Goal: Task Accomplishment & Management: Use online tool/utility

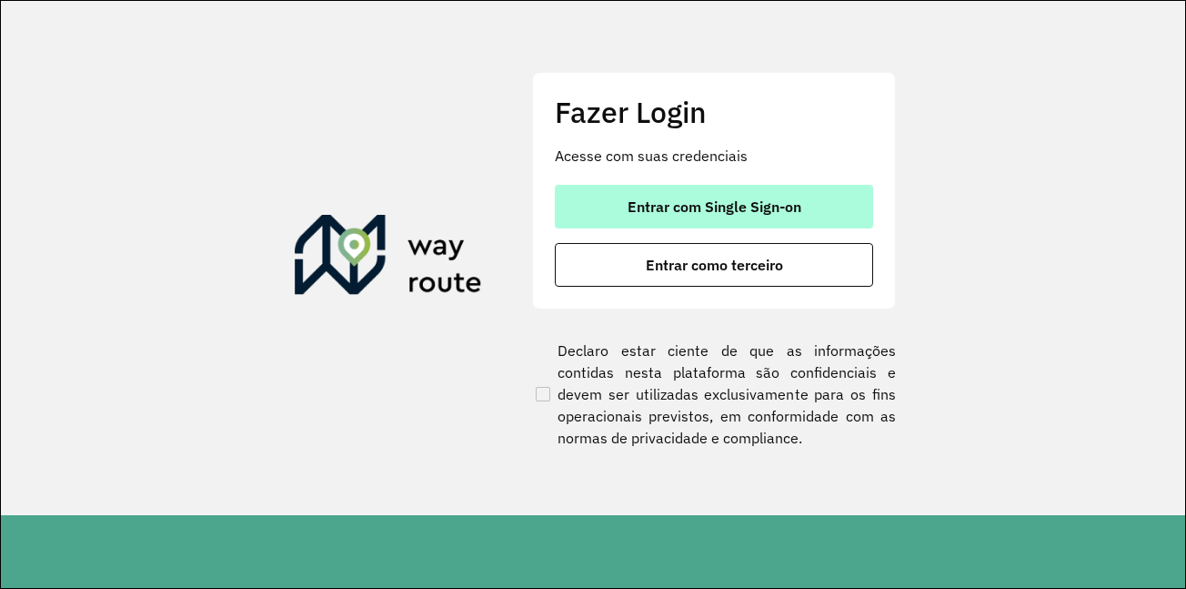
click at [735, 207] on span "Entrar com Single Sign-on" at bounding box center [715, 206] width 174 height 15
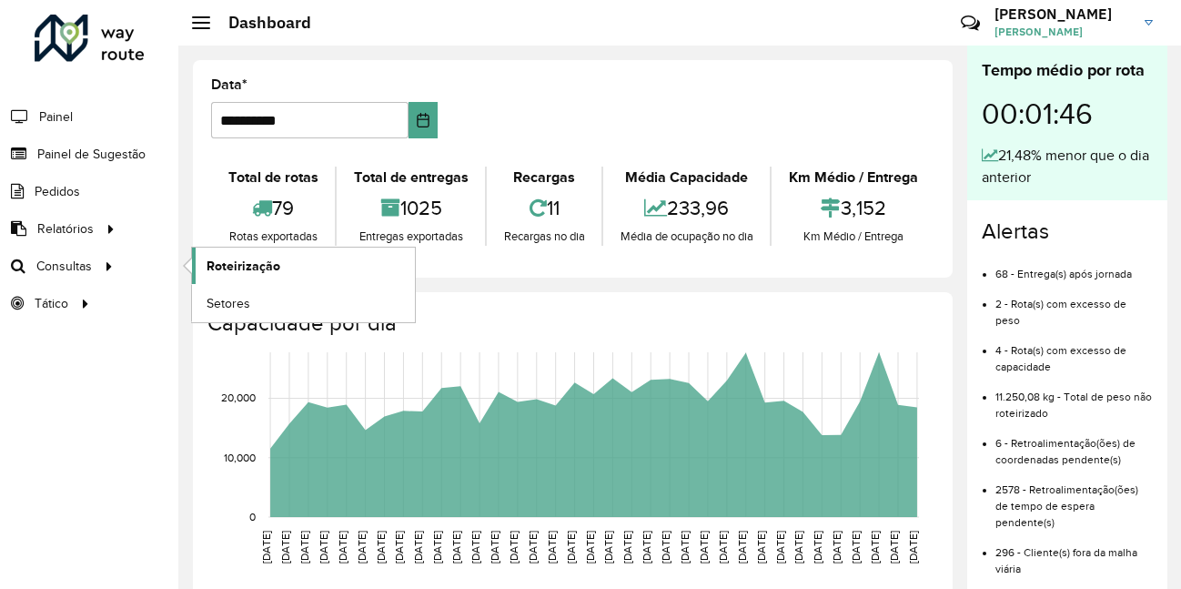
click at [289, 268] on link "Roteirização" at bounding box center [303, 265] width 223 height 36
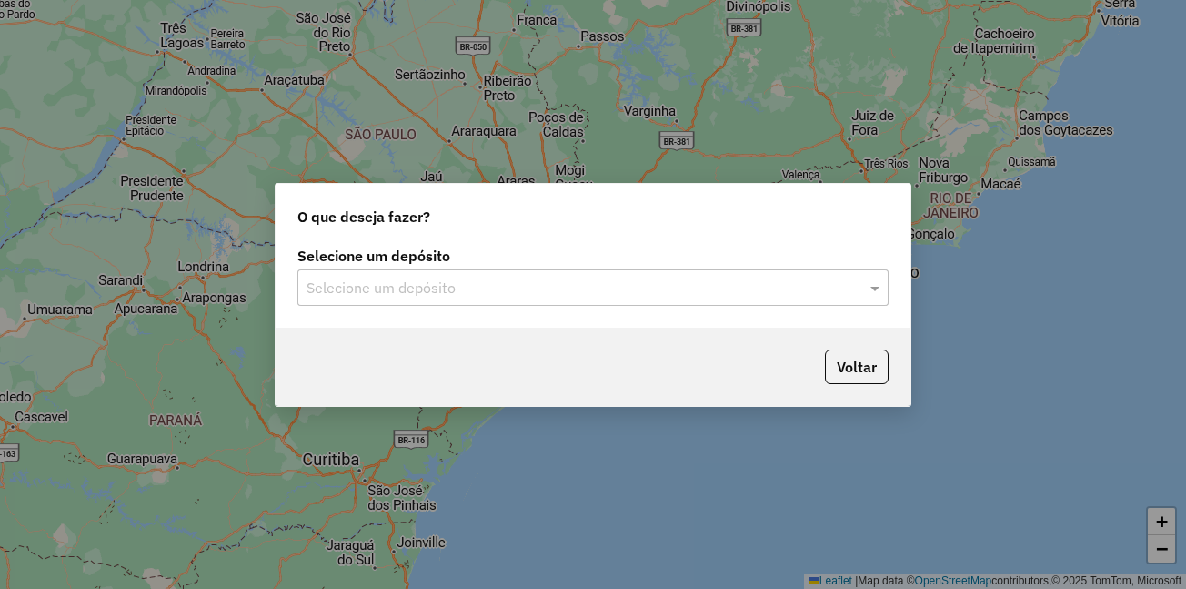
click at [424, 307] on div "Selecione um depósito Selecione um depósito" at bounding box center [593, 285] width 635 height 86
click at [440, 301] on div "Selecione um depósito" at bounding box center [592, 287] width 591 height 36
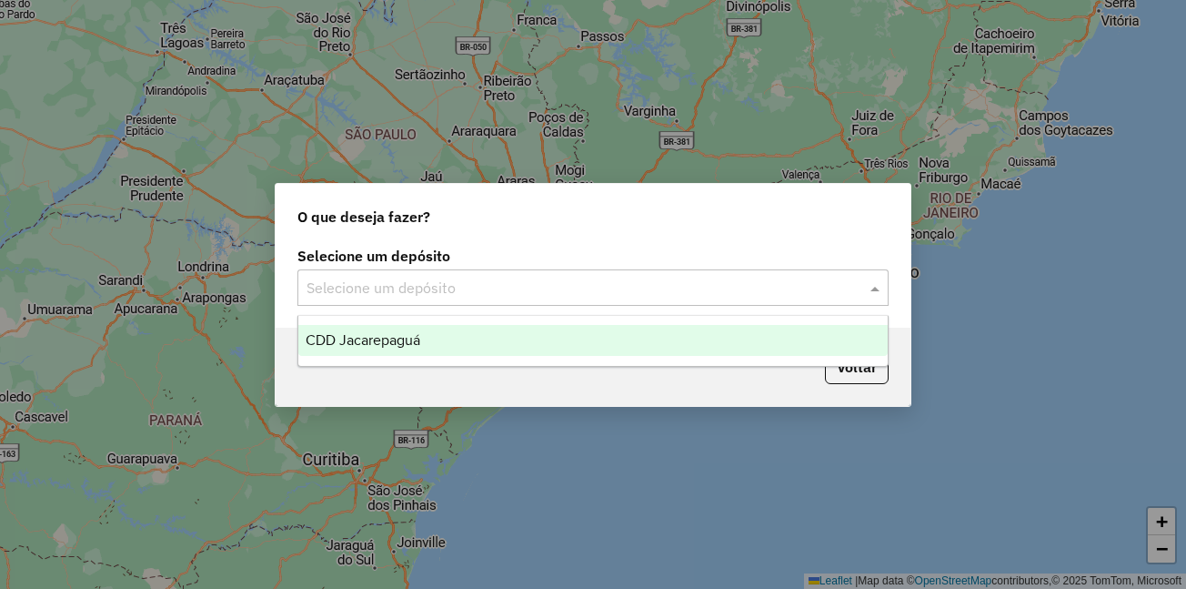
click at [428, 333] on div "CDD Jacarepaguá" at bounding box center [592, 340] width 589 height 31
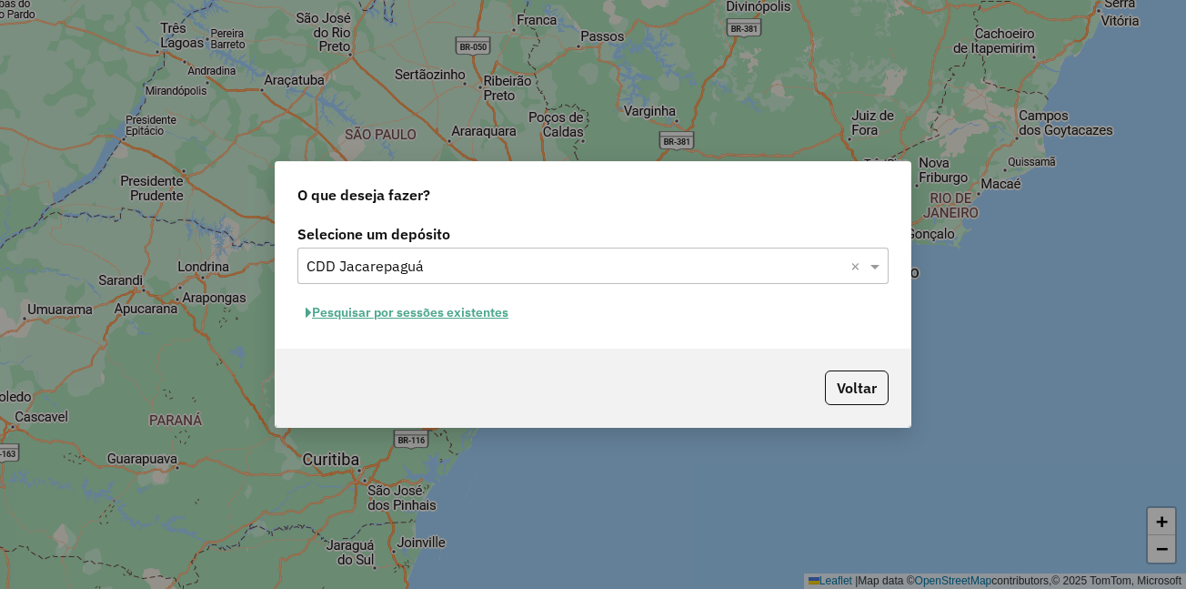
click at [399, 315] on button "Pesquisar por sessões existentes" at bounding box center [406, 312] width 219 height 28
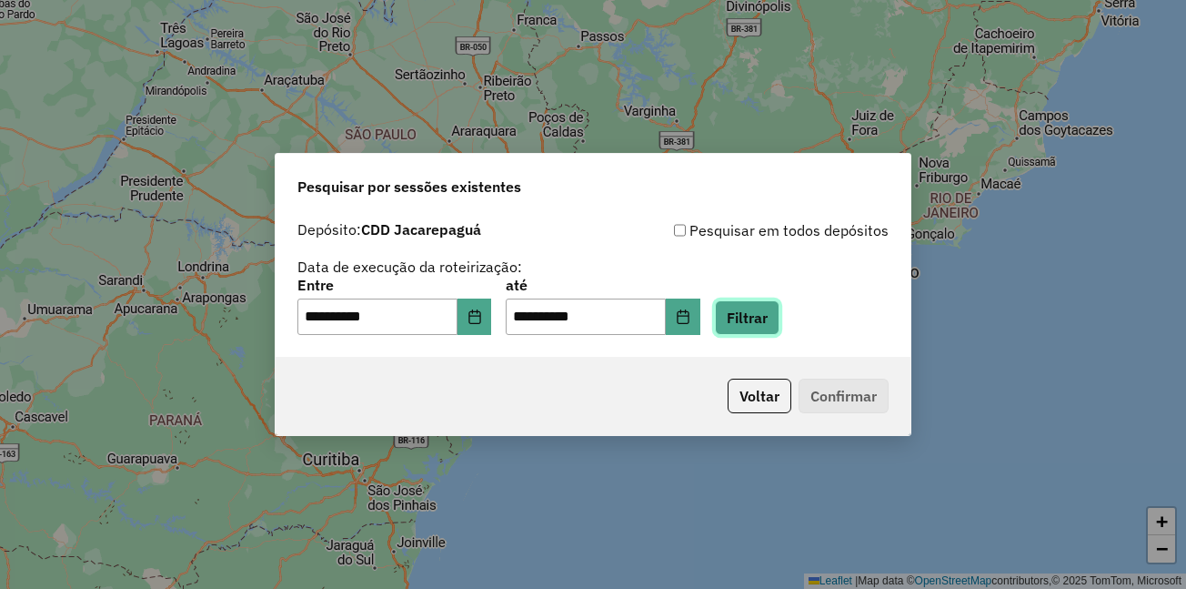
click at [780, 319] on button "Filtrar" at bounding box center [747, 317] width 65 height 35
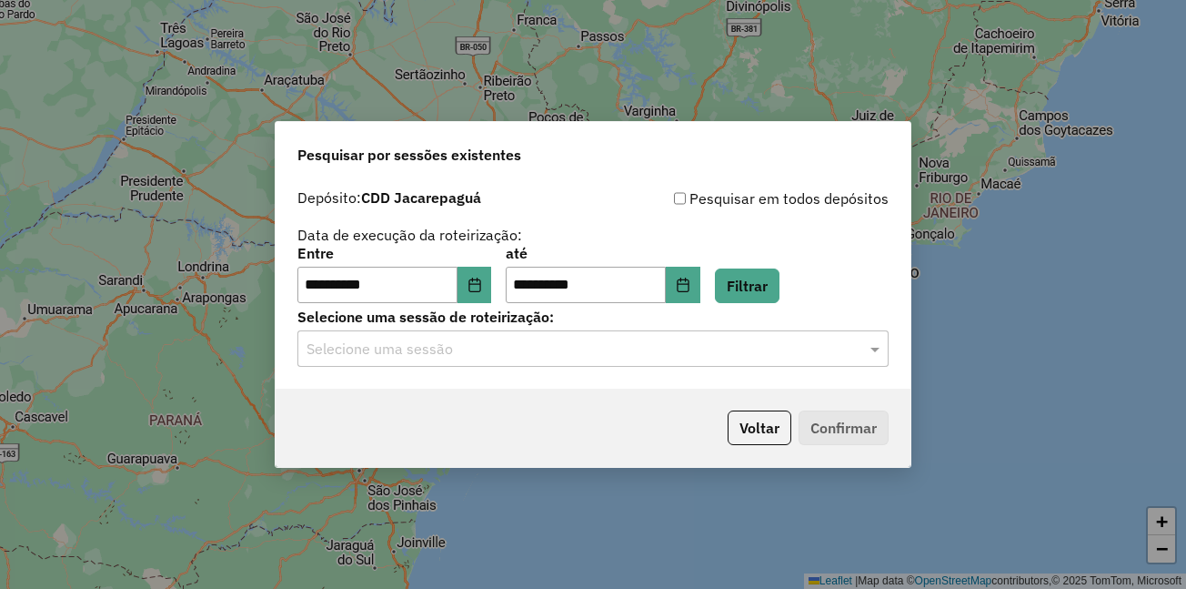
click at [507, 358] on input "text" at bounding box center [575, 349] width 537 height 22
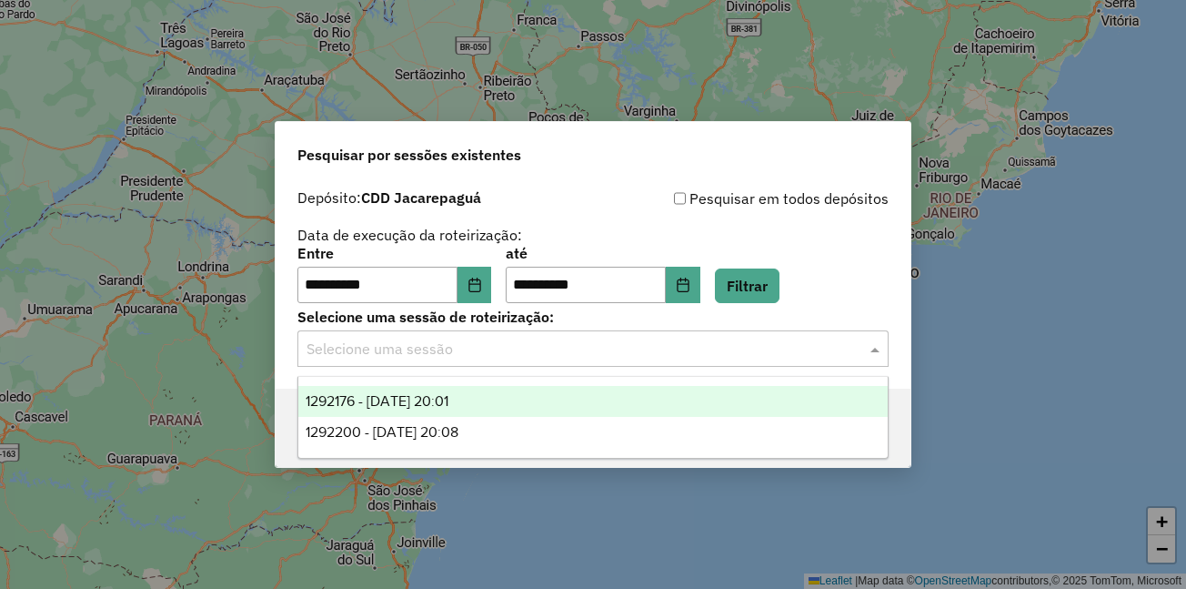
click at [448, 401] on span "1292176 - 10/10/2025 20:01" at bounding box center [377, 400] width 143 height 15
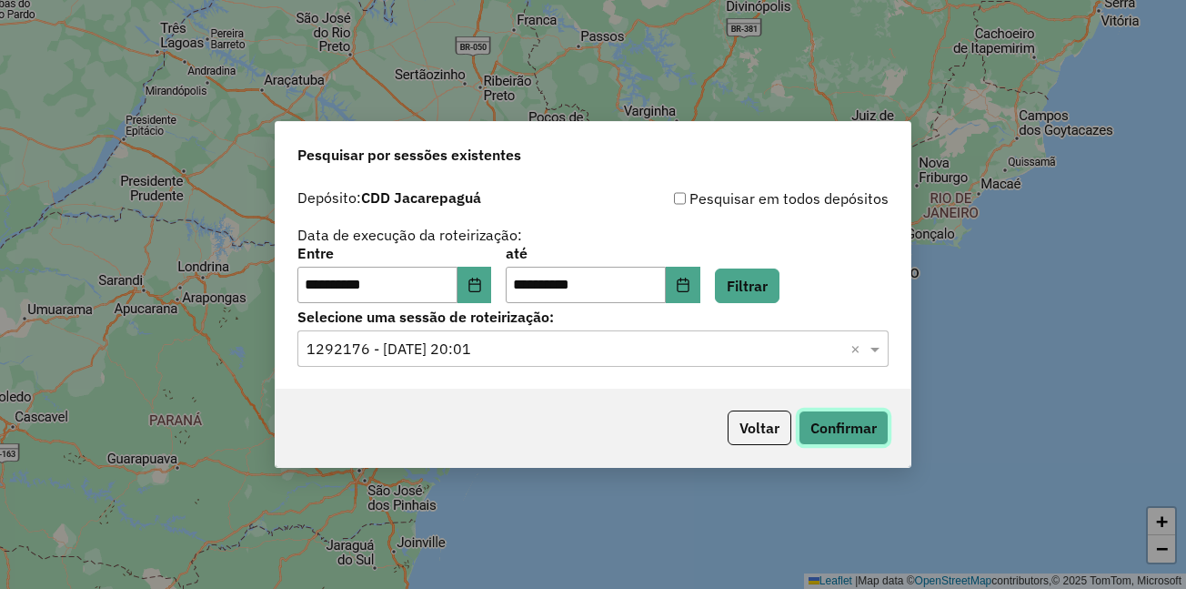
click at [841, 435] on button "Confirmar" at bounding box center [844, 427] width 90 height 35
click at [872, 346] on span at bounding box center [877, 348] width 23 height 22
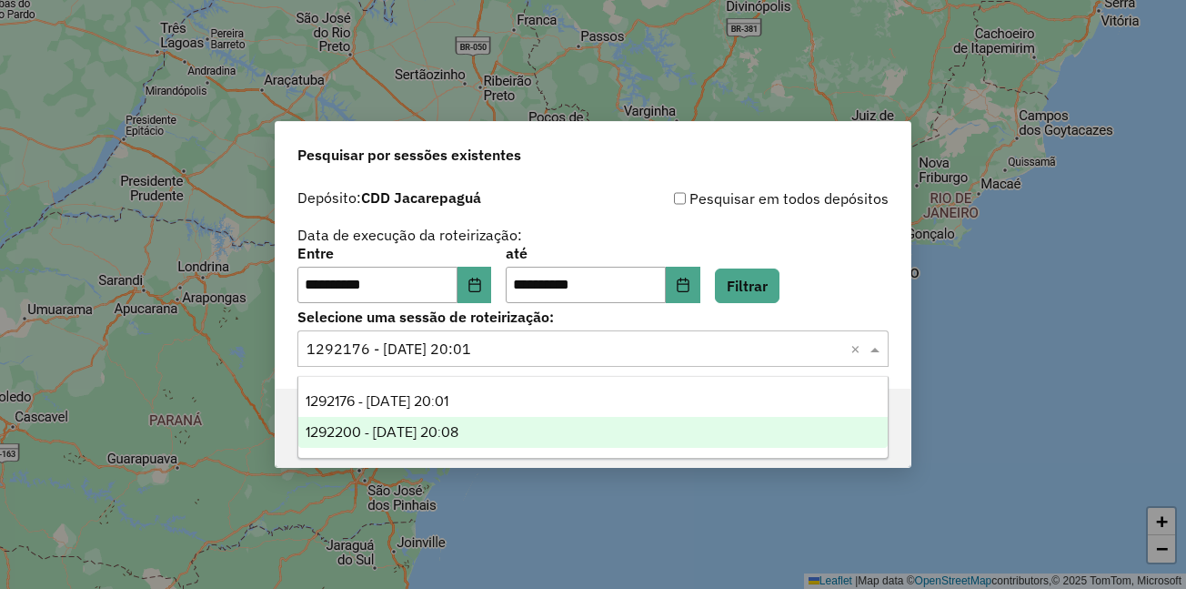
click at [420, 429] on span "1292200 - 10/10/2025 20:08" at bounding box center [382, 431] width 153 height 15
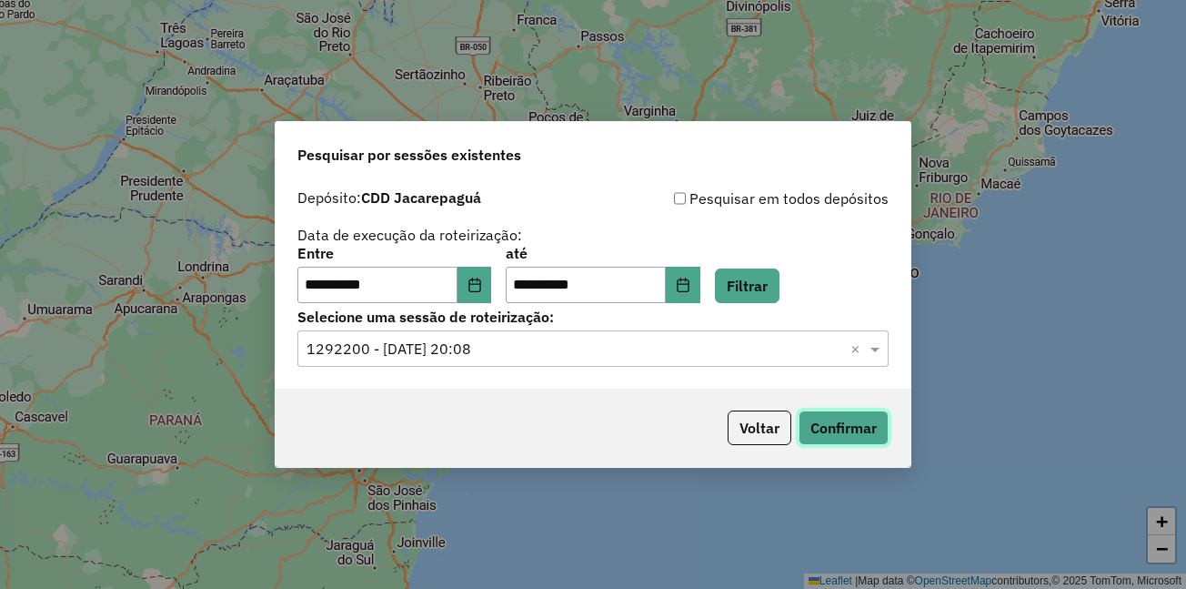
click at [827, 422] on button "Confirmar" at bounding box center [844, 427] width 90 height 35
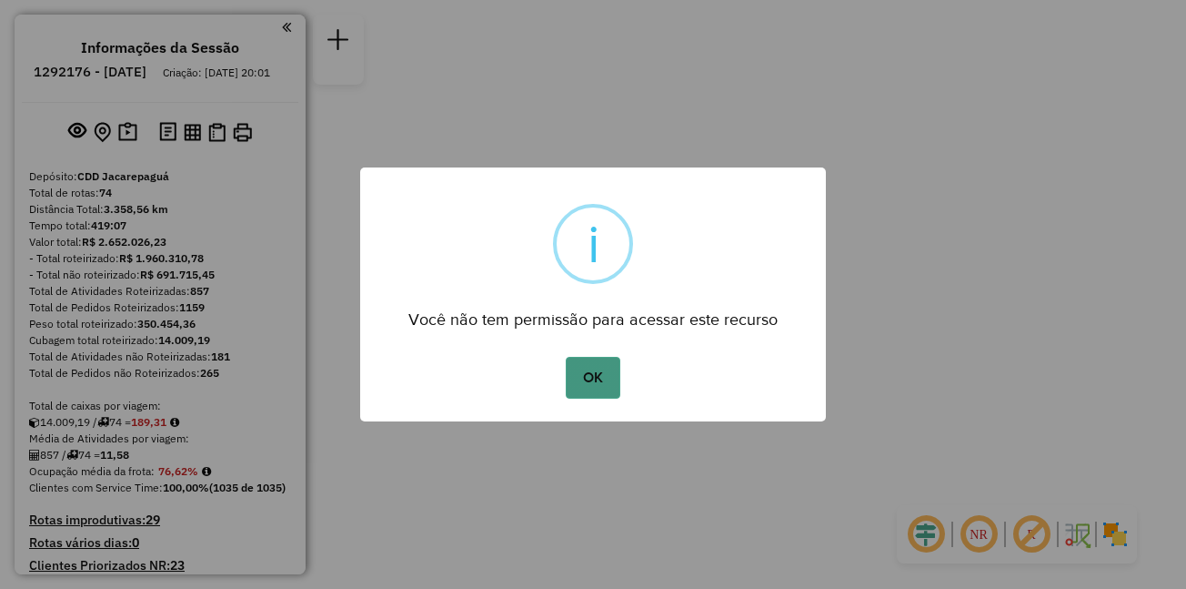
click at [594, 385] on button "OK" at bounding box center [593, 378] width 54 height 42
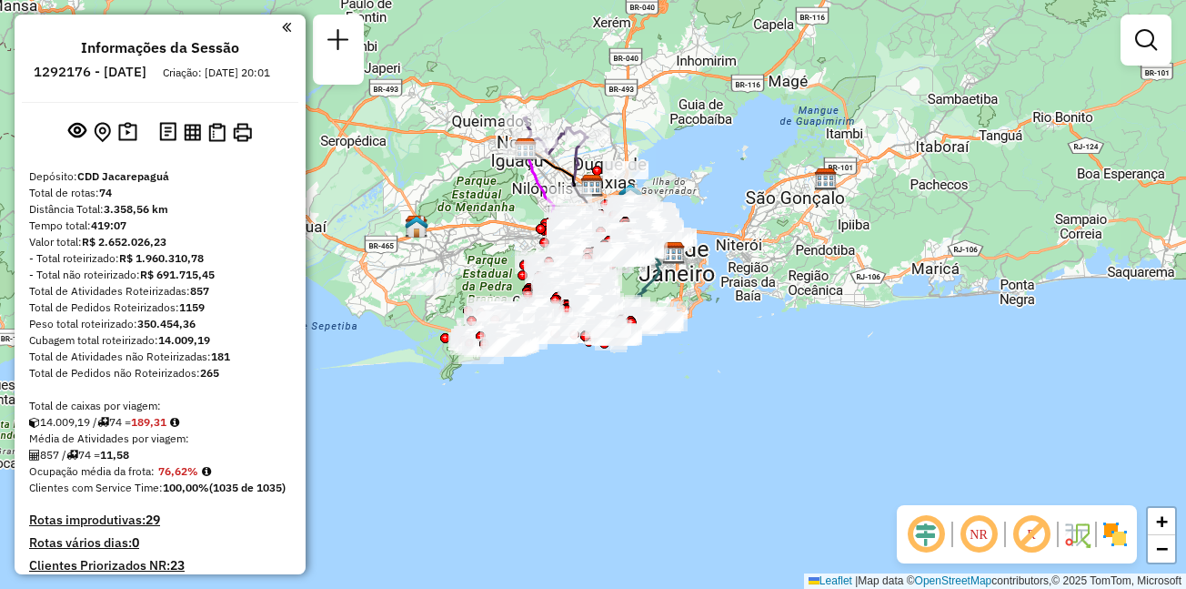
click at [371, 13] on div "Janela de atendimento Grade de atendimento Capacidade Transportadoras Veículos …" at bounding box center [593, 294] width 1186 height 589
click at [428, 34] on div "Janela de atendimento Grade de atendimento Capacidade Transportadoras Veículos …" at bounding box center [593, 294] width 1186 height 589
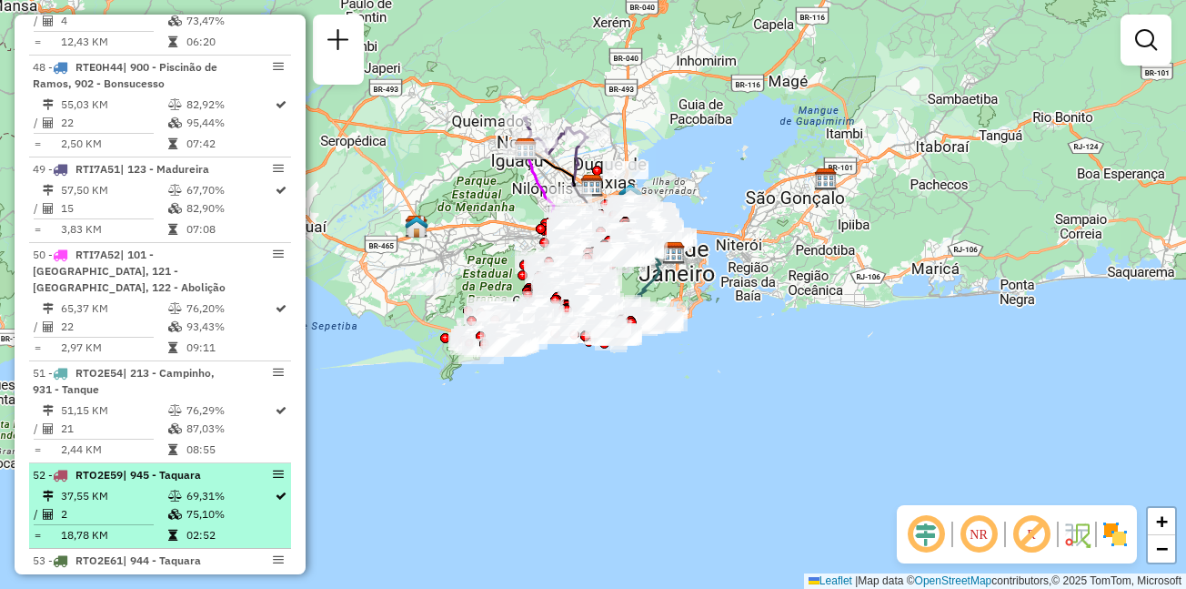
click at [136, 505] on td "2" at bounding box center [113, 514] width 107 height 18
select select "**********"
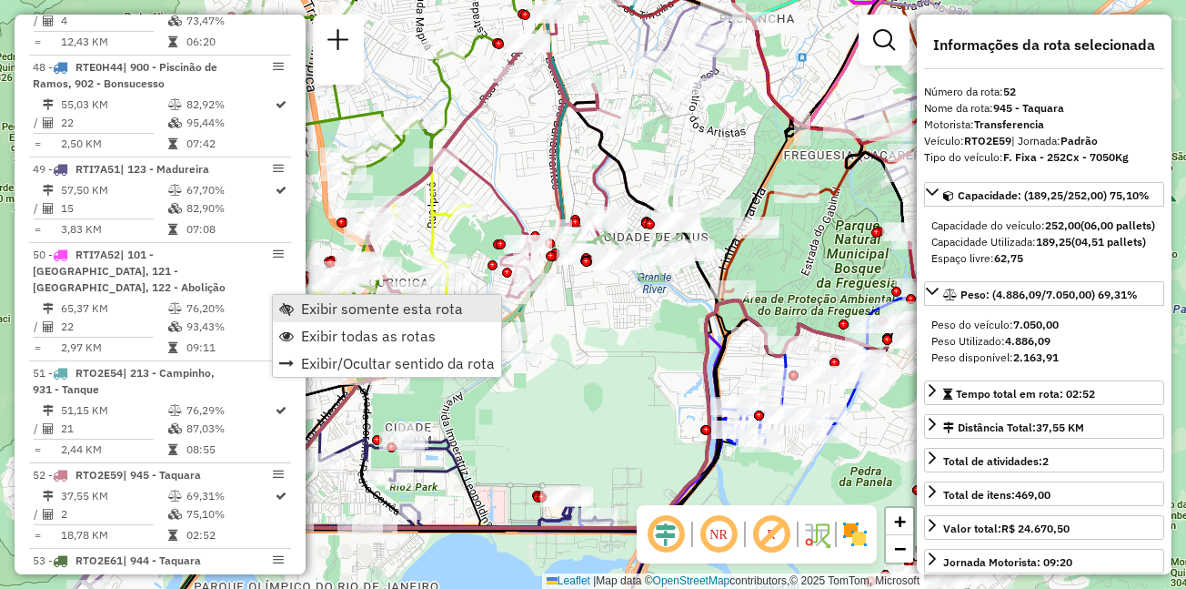
click at [332, 304] on span "Exibir somente esta rota" at bounding box center [382, 308] width 162 height 15
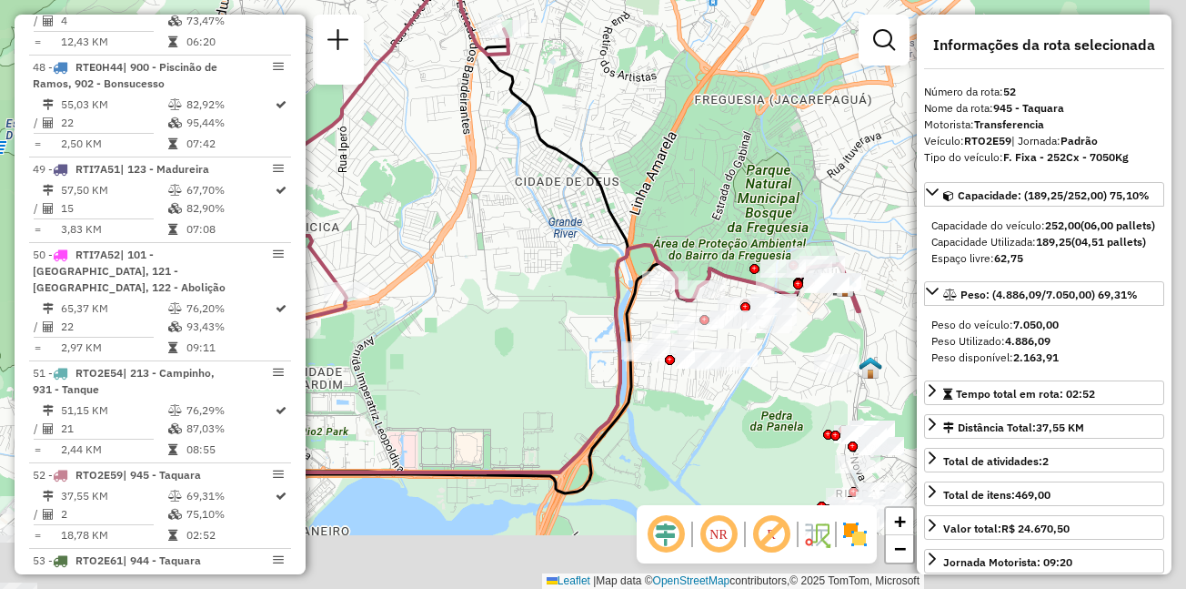
drag, startPoint x: 660, startPoint y: 325, endPoint x: 428, endPoint y: 190, distance: 269.0
click at [428, 190] on div "Janela de atendimento Grade de atendimento Capacidade Transportadoras Veículos …" at bounding box center [593, 294] width 1186 height 589
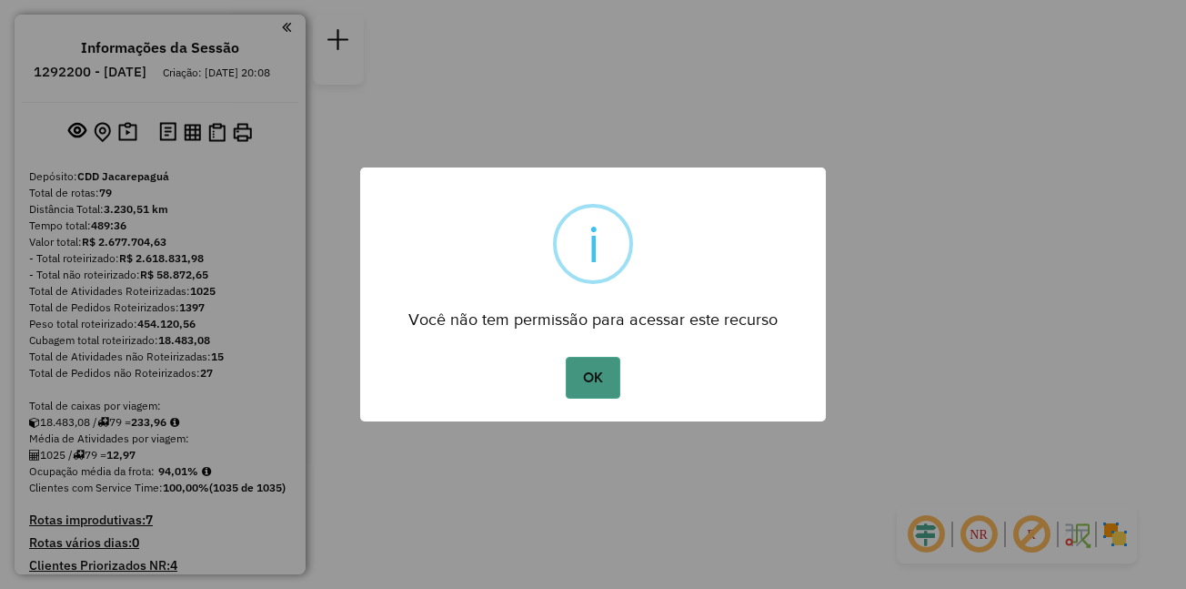
click at [618, 389] on button "OK" at bounding box center [593, 378] width 54 height 42
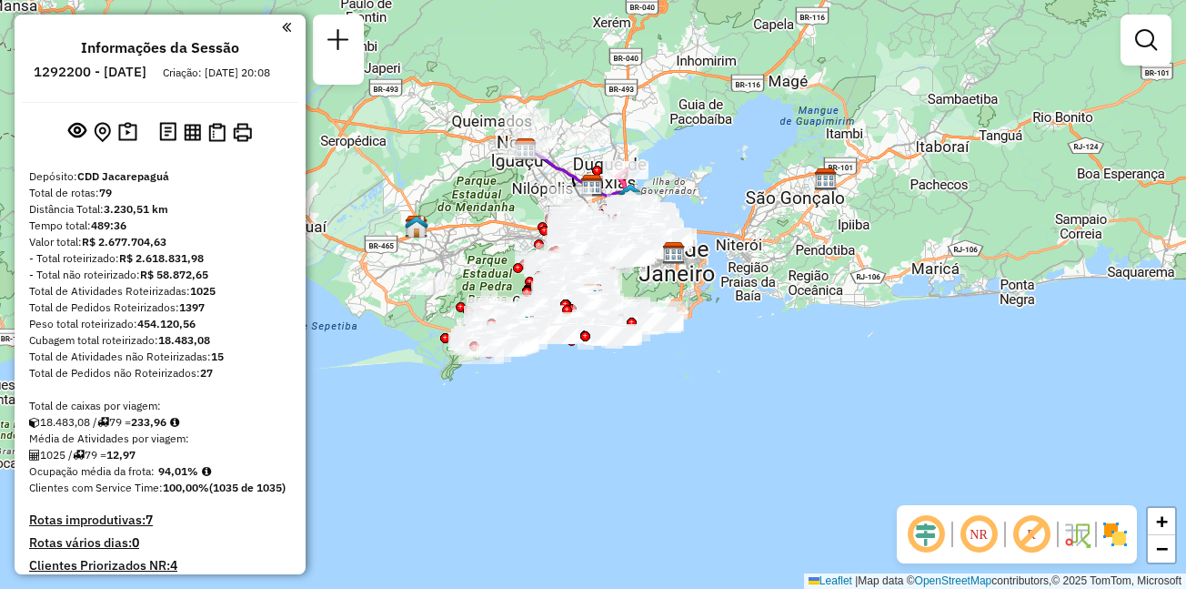
scroll to position [5434, 0]
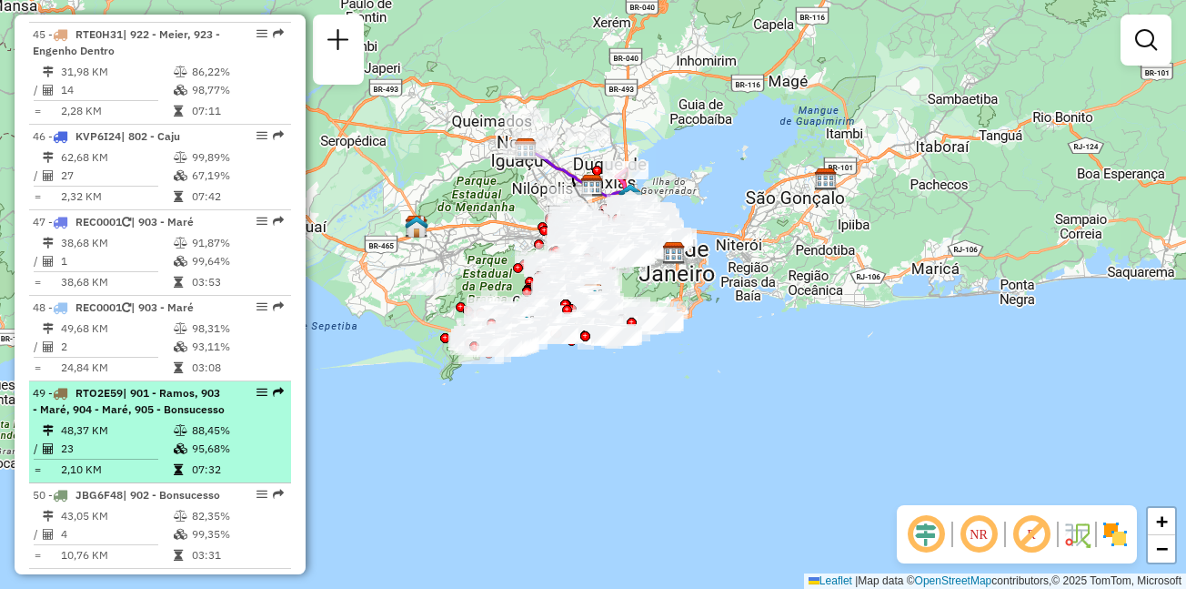
click at [184, 385] on div "49 - RTO2E59 | 901 - [PERSON_NAME], 903 - Maré, 904 - Maré, 905 - Bonsucesso" at bounding box center [129, 401] width 193 height 33
select select "**********"
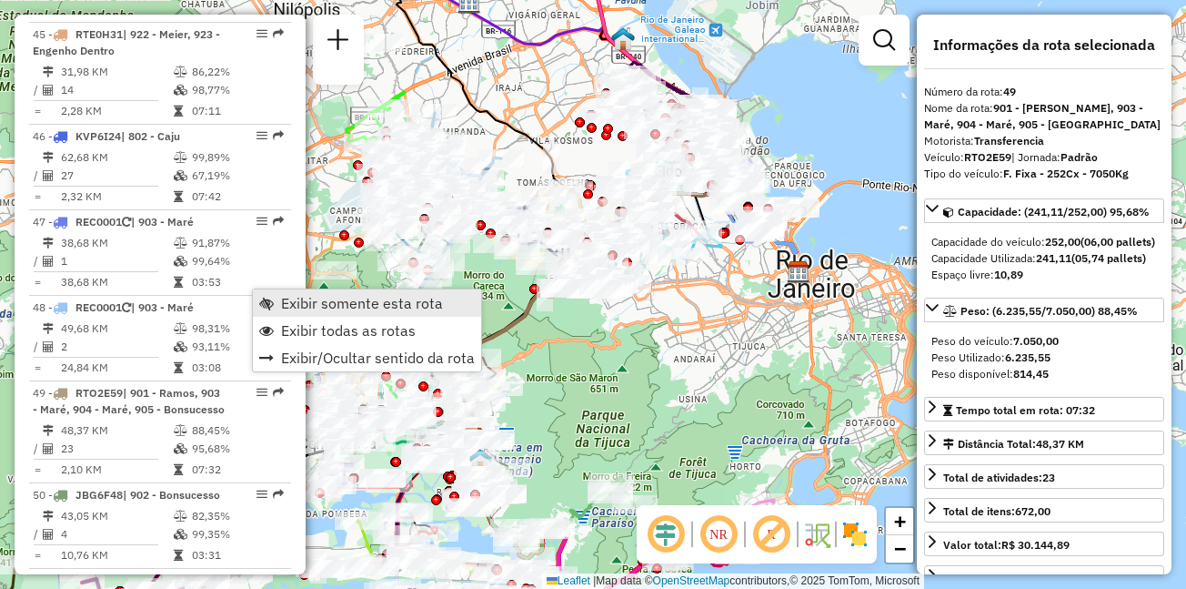
click at [314, 302] on span "Exibir somente esta rota" at bounding box center [362, 303] width 162 height 15
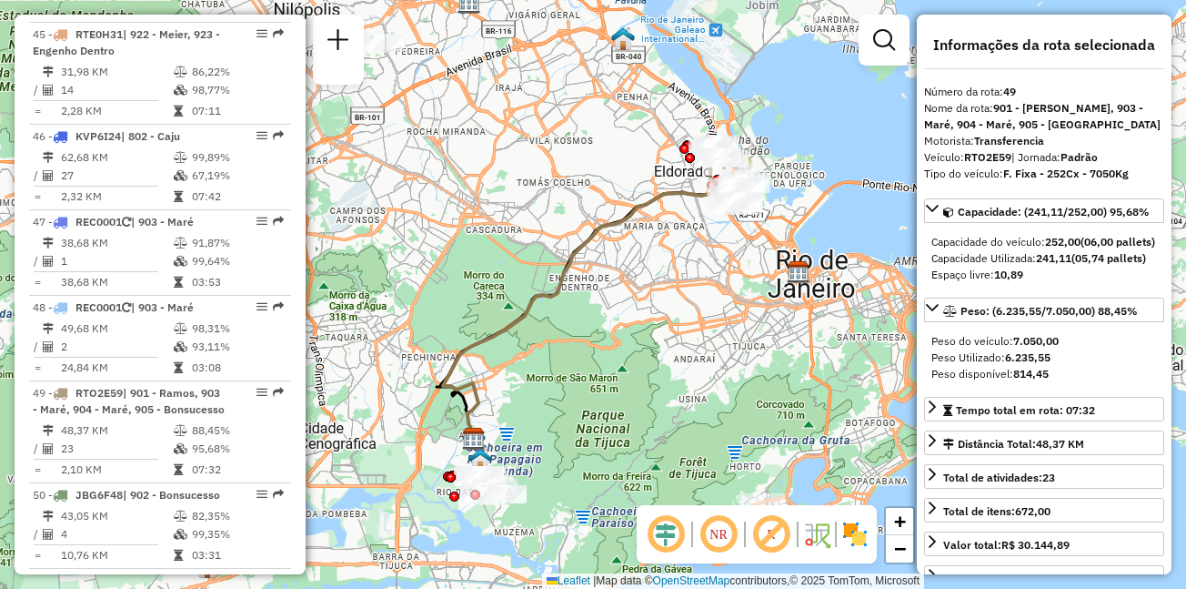
drag, startPoint x: 681, startPoint y: 227, endPoint x: 590, endPoint y: 283, distance: 106.6
click at [590, 283] on div "Janela de atendimento Grade de atendimento Capacidade Transportadoras Veículos …" at bounding box center [593, 294] width 1186 height 589
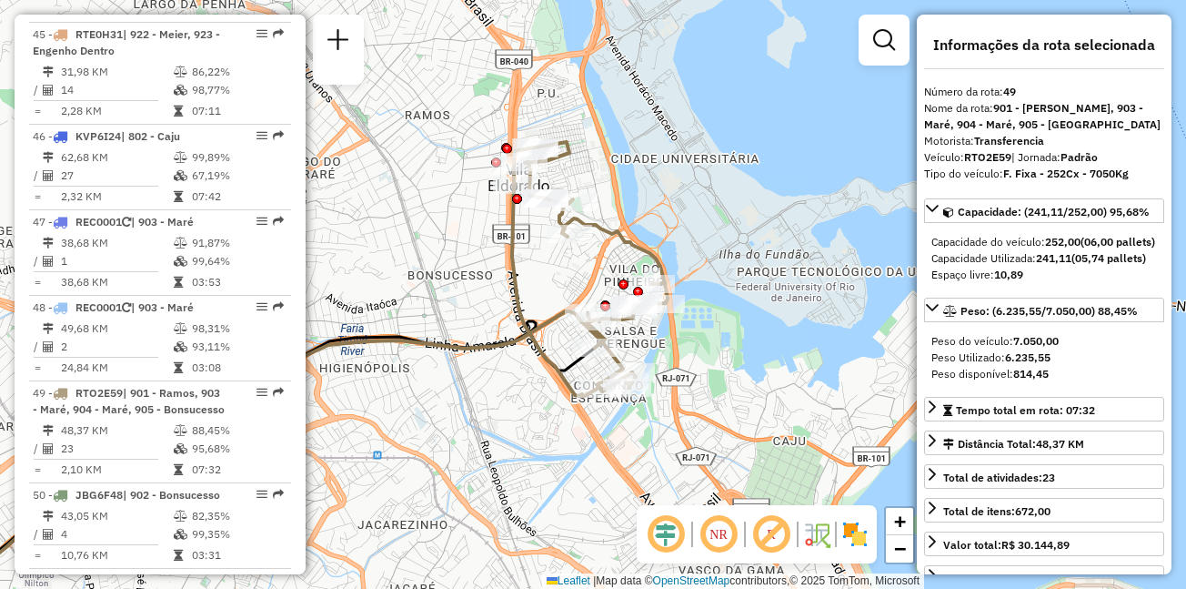
drag, startPoint x: 597, startPoint y: 205, endPoint x: 694, endPoint y: 290, distance: 129.6
click at [694, 290] on div "Janela de atendimento Grade de atendimento Capacidade Transportadoras Veículos …" at bounding box center [593, 294] width 1186 height 589
click at [121, 573] on span "| 902 - Bonsucesso, 905 - Bonsucesso" at bounding box center [128, 588] width 191 height 30
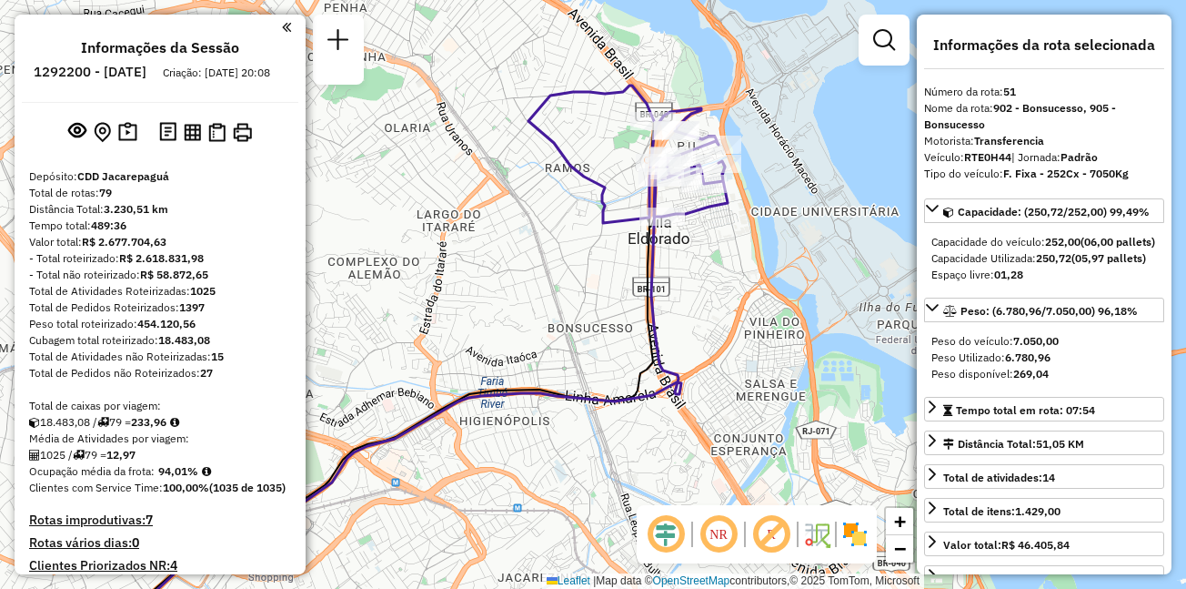
scroll to position [5552, 0]
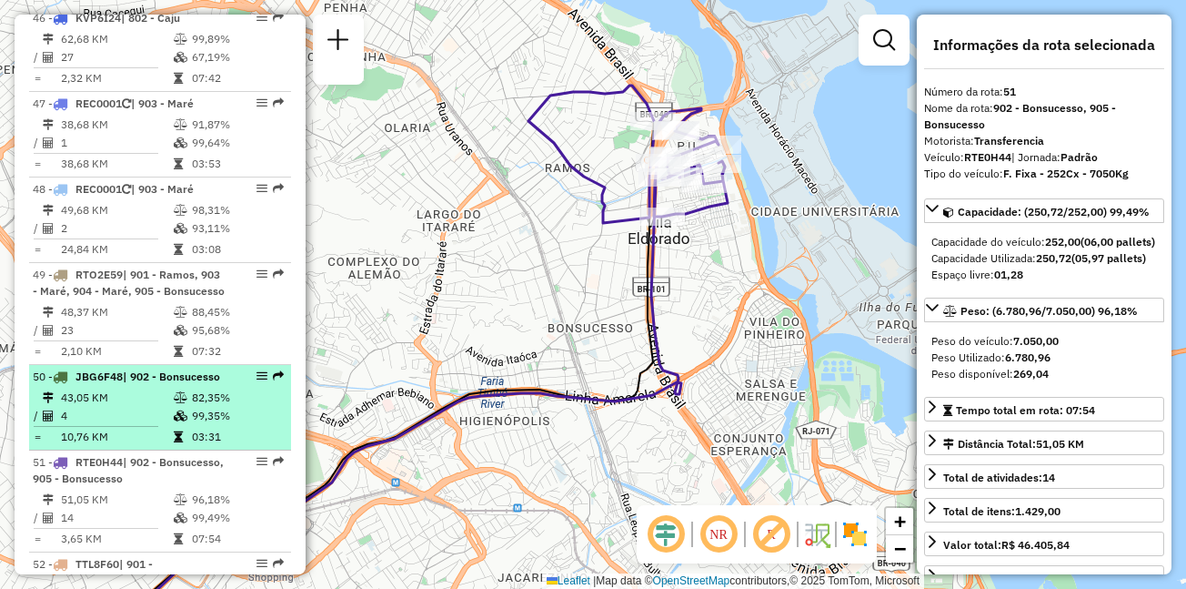
click at [83, 368] on div "50 - JBG6F48 | 902 - Bonsucesso" at bounding box center [129, 376] width 193 height 16
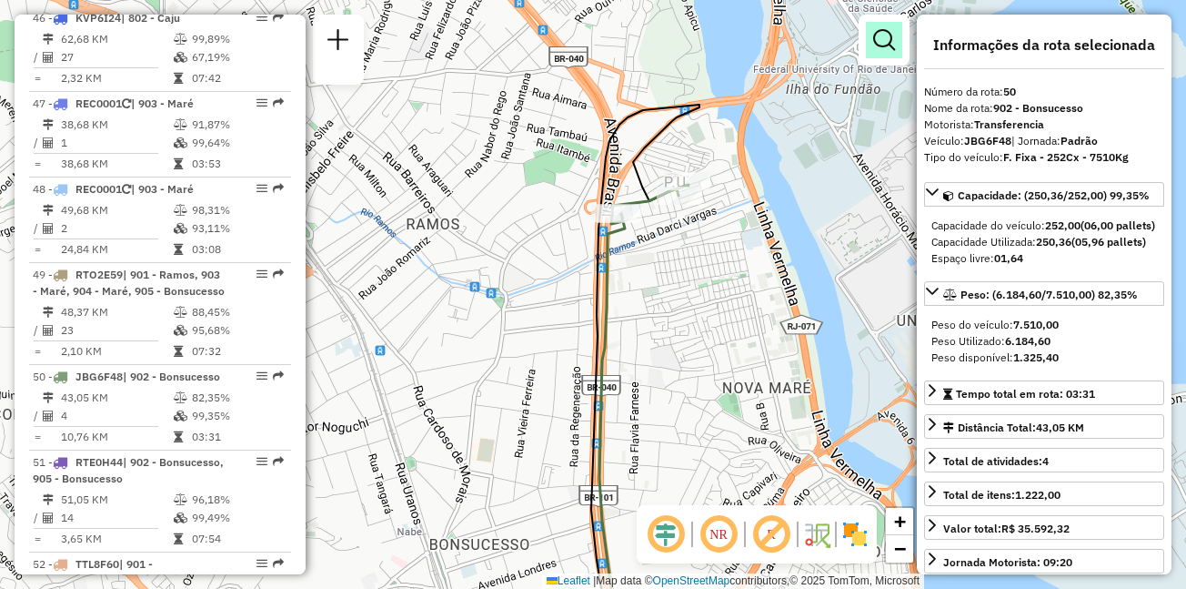
scroll to position [8283, 0]
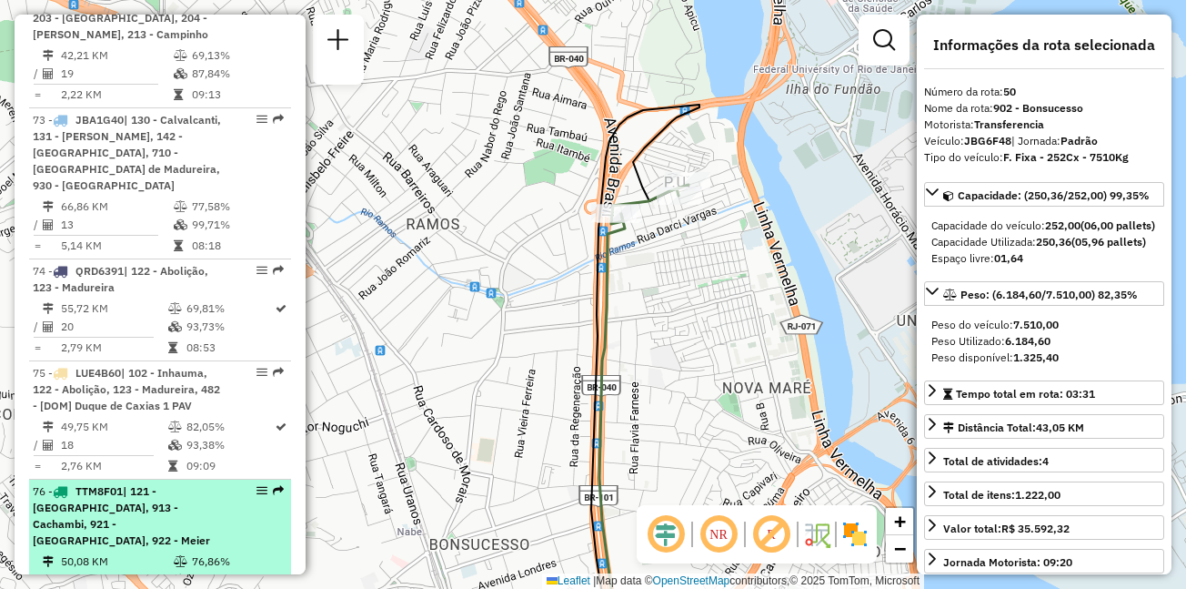
click at [121, 484] on span "| 121 - [GEOGRAPHIC_DATA], 913 - Cachambi, 921 - [GEOGRAPHIC_DATA], 922 - Meier" at bounding box center [121, 515] width 177 height 63
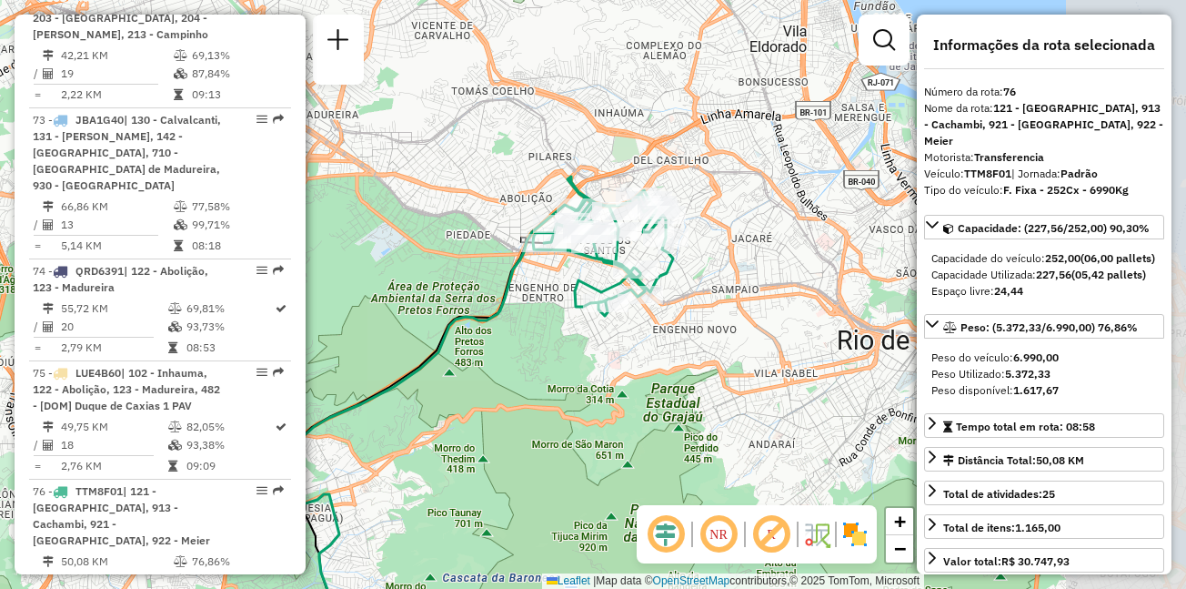
drag, startPoint x: 720, startPoint y: 173, endPoint x: 555, endPoint y: 306, distance: 212.3
click at [555, 306] on icon at bounding box center [603, 245] width 140 height 139
